Goal: Entertainment & Leisure: Consume media (video, audio)

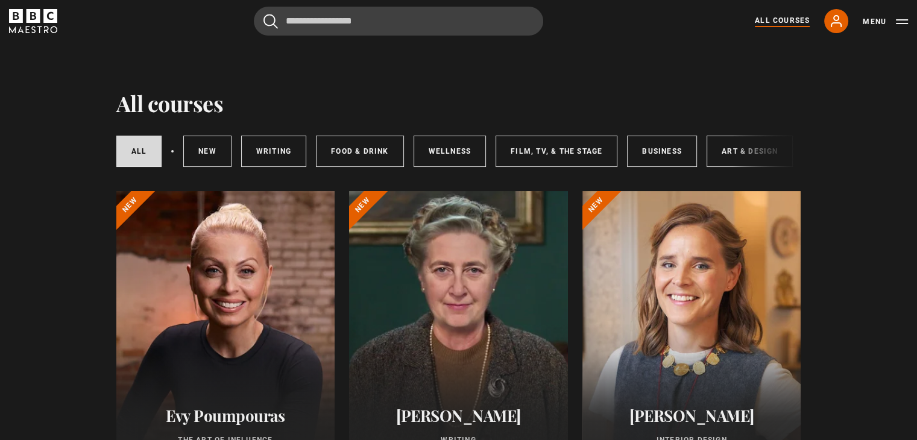
click at [737, 156] on div "All courses New courses Writing Food & Drink Wellness Film, TV, & The Stage Bus…" at bounding box center [458, 151] width 685 height 41
click at [724, 154] on link "Art & Design" at bounding box center [750, 151] width 86 height 31
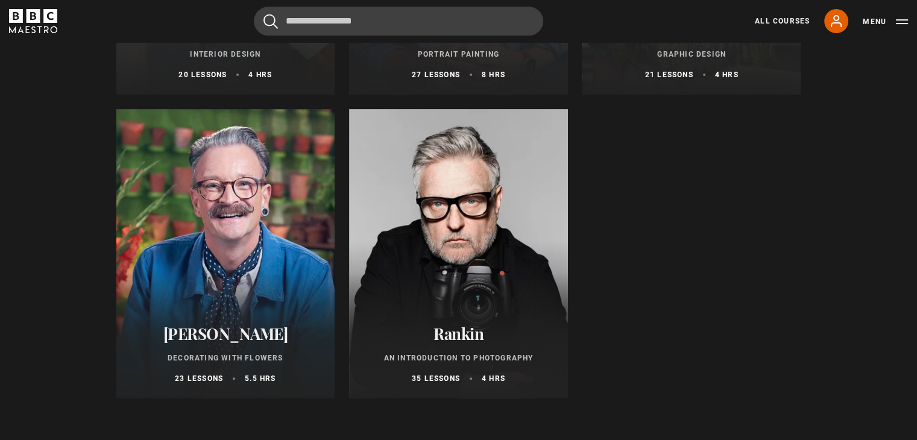
scroll to position [410, 0]
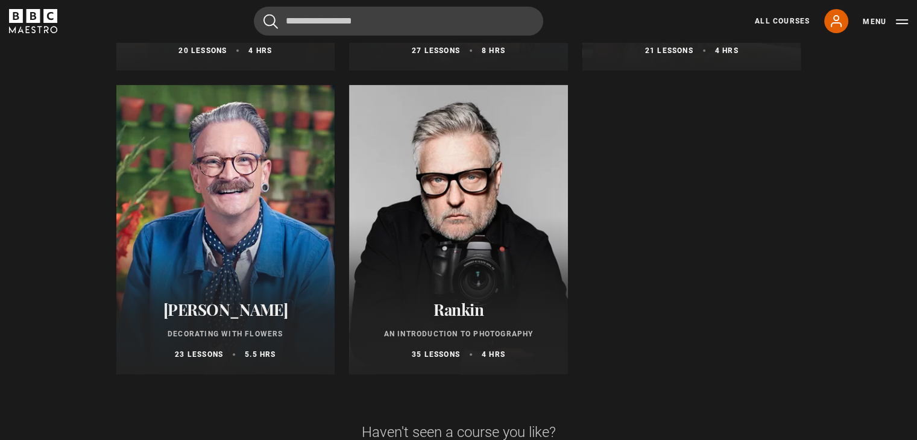
drag, startPoint x: 779, startPoint y: 317, endPoint x: 672, endPoint y: 291, distance: 110.5
click at [672, 291] on ul "Beata Heuman Interior Design 20 lessons 4 hrs New Jonathan Yeo Portrait Paintin…" at bounding box center [458, 78] width 685 height 594
click at [663, 297] on ul "Beata Heuman Interior Design 20 lessons 4 hrs New Jonathan Yeo Portrait Paintin…" at bounding box center [458, 78] width 685 height 594
click at [470, 271] on div at bounding box center [458, 230] width 219 height 290
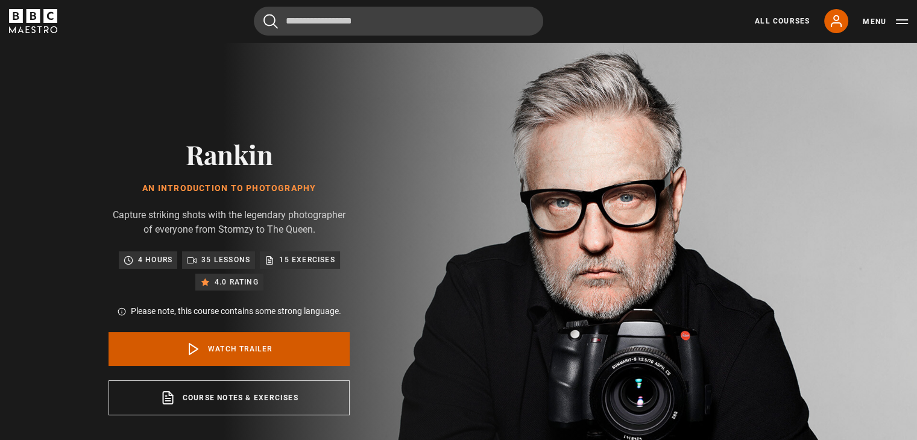
click at [264, 342] on link "Watch Trailer" at bounding box center [229, 349] width 241 height 34
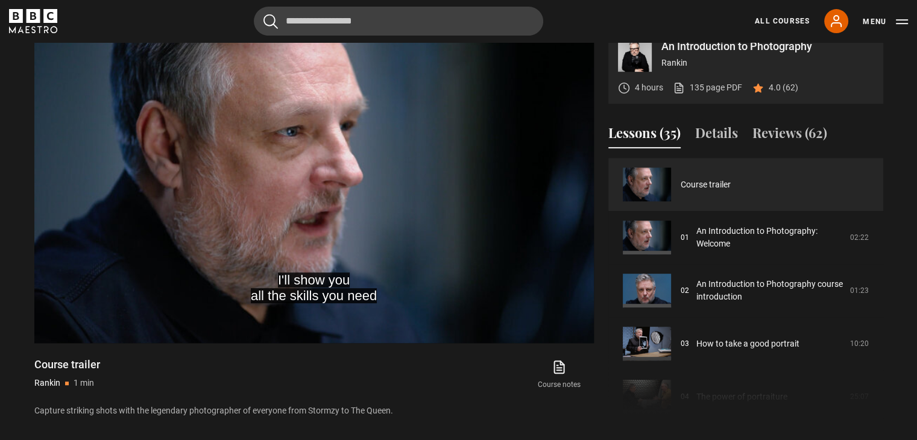
scroll to position [508, 0]
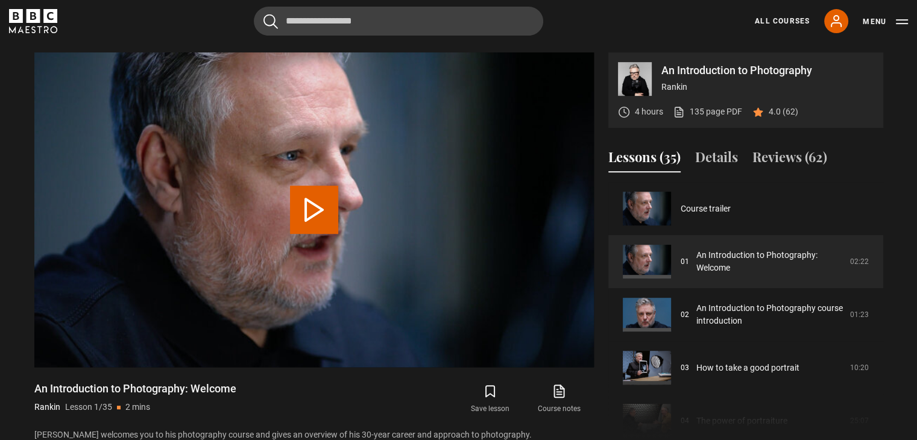
scroll to position [511, 0]
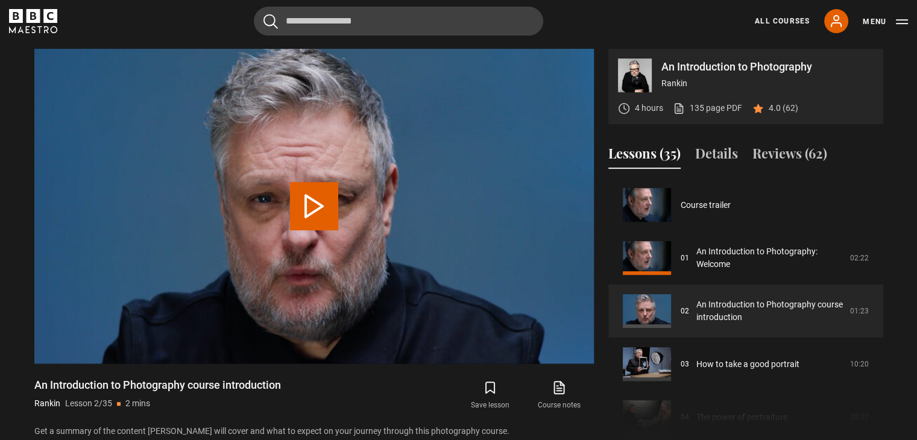
scroll to position [53, 0]
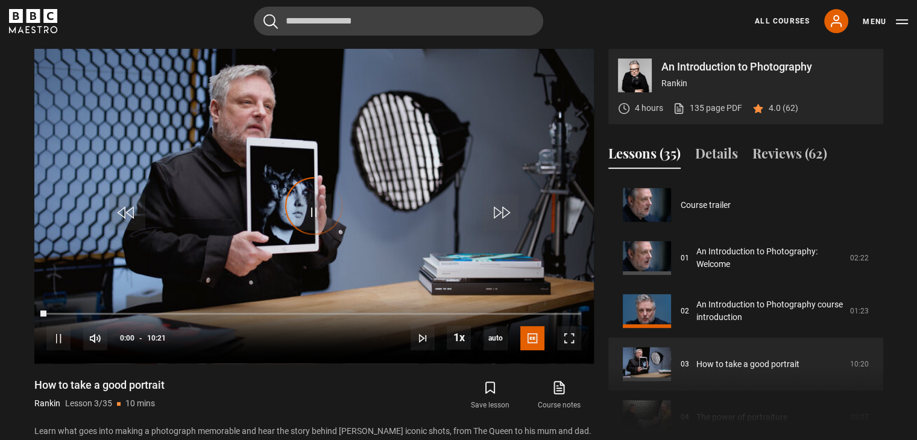
scroll to position [106, 0]
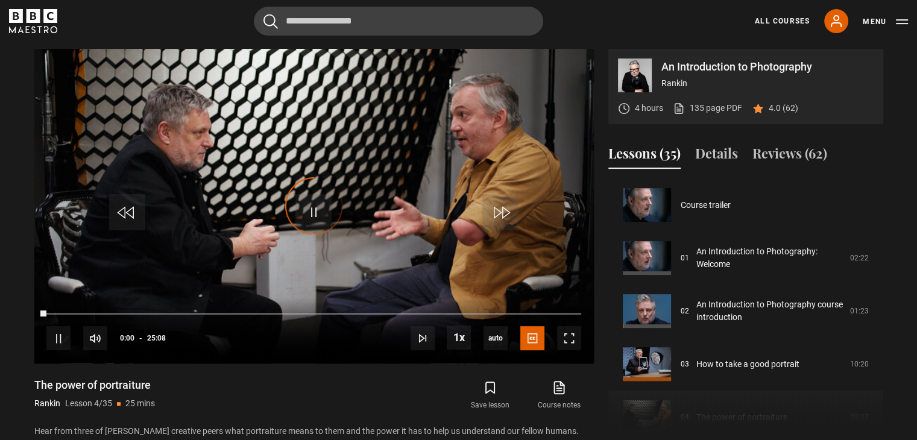
scroll to position [159, 0]
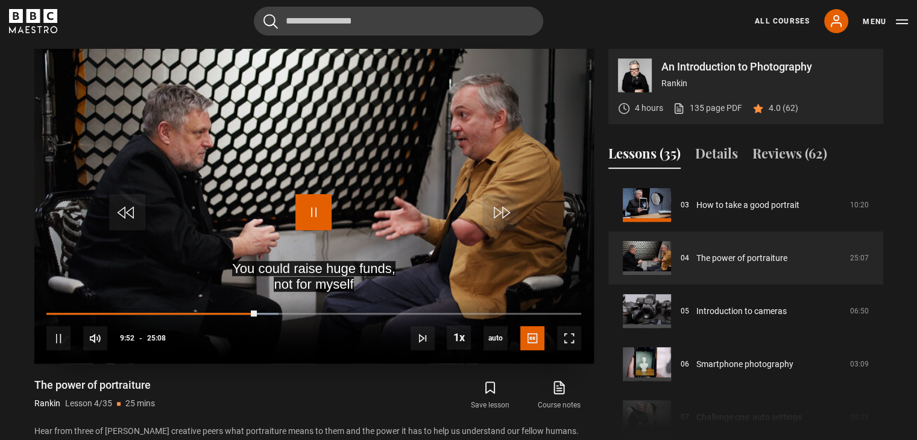
click at [311, 207] on span "Video Player" at bounding box center [314, 212] width 36 height 36
